Goal: Navigation & Orientation: Find specific page/section

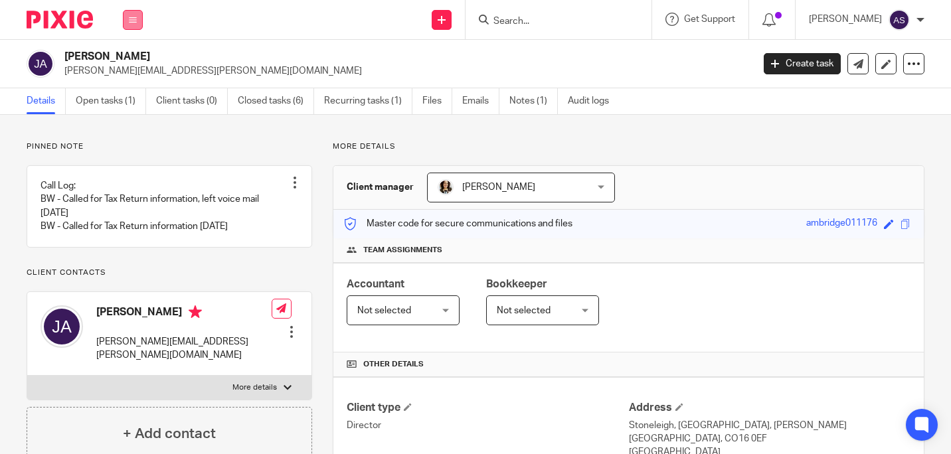
click at [135, 21] on icon at bounding box center [133, 20] width 8 height 8
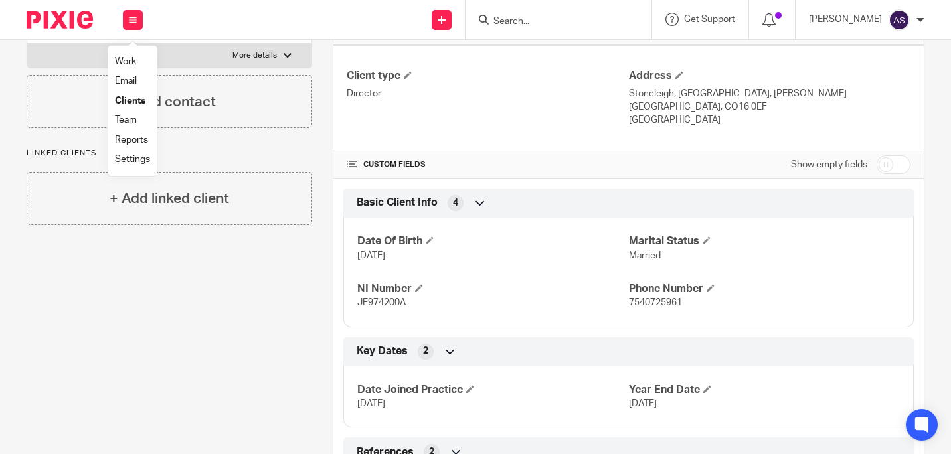
click at [161, 56] on label "More details" at bounding box center [169, 56] width 284 height 24
click at [27, 44] on input "More details" at bounding box center [27, 43] width 1 height 1
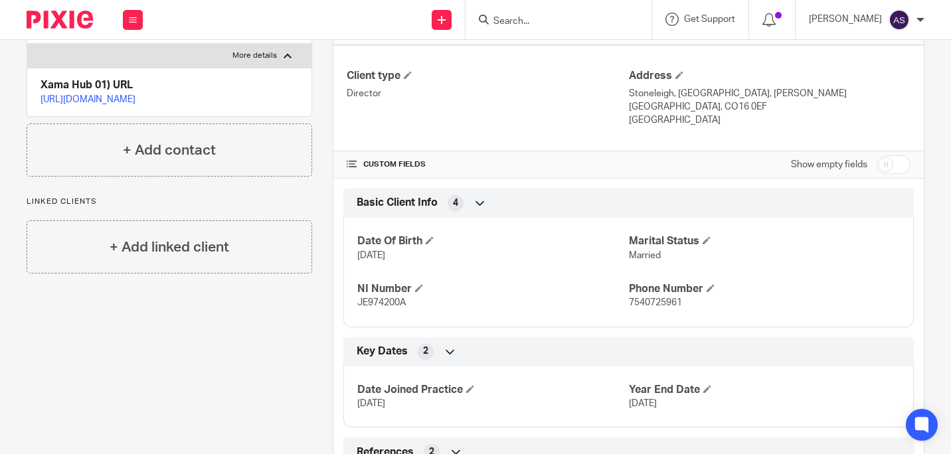
click at [130, 57] on label "More details" at bounding box center [169, 56] width 284 height 24
click at [27, 44] on input "More details" at bounding box center [27, 43] width 1 height 1
checkbox input "false"
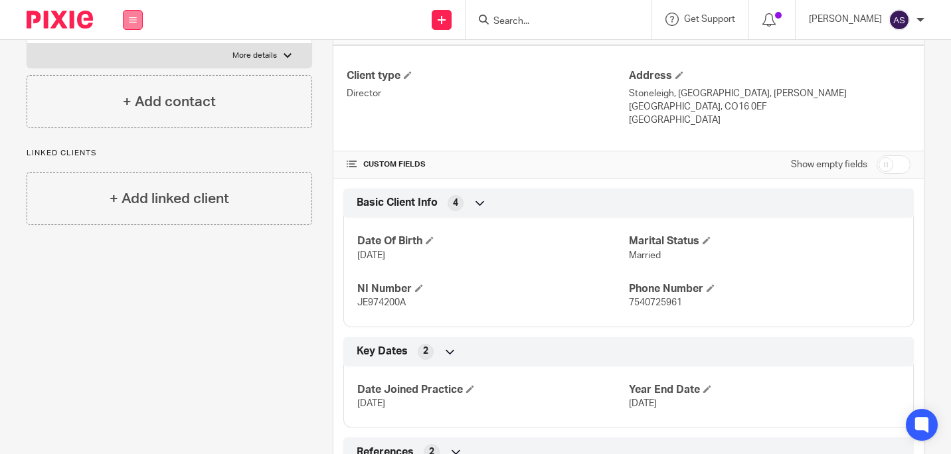
click at [132, 11] on button at bounding box center [133, 20] width 20 height 20
click at [130, 52] on li "Work" at bounding box center [132, 61] width 35 height 19
click at [136, 62] on link "Work" at bounding box center [125, 61] width 21 height 9
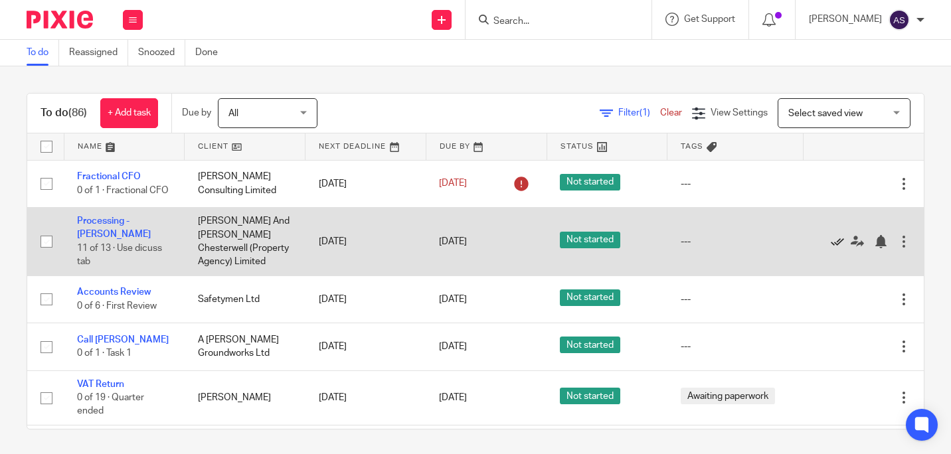
click at [831, 244] on icon at bounding box center [837, 241] width 13 height 13
